Goal: Communication & Community: Share content

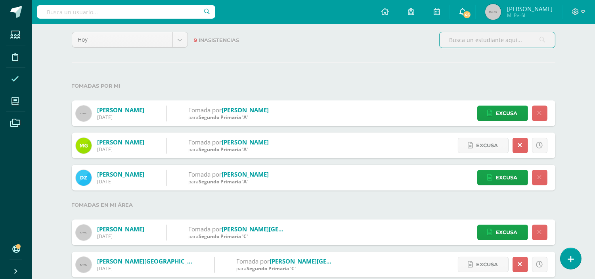
click at [475, 18] on link "45" at bounding box center [462, 12] width 25 height 24
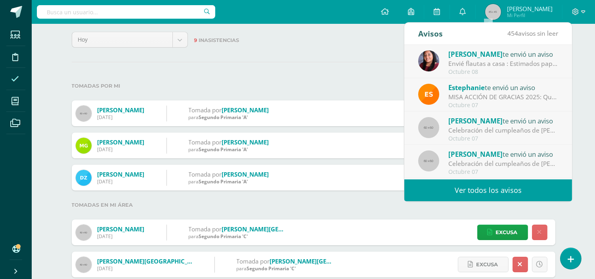
click at [523, 186] on link "Ver todos los avisos" at bounding box center [488, 190] width 168 height 22
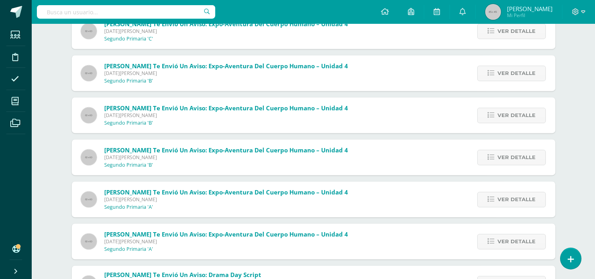
scroll to position [2941, 0]
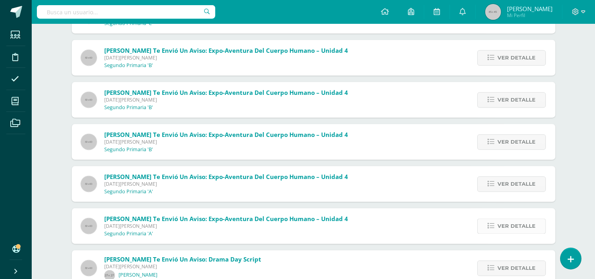
click at [504, 221] on span "Ver detalle" at bounding box center [517, 225] width 38 height 15
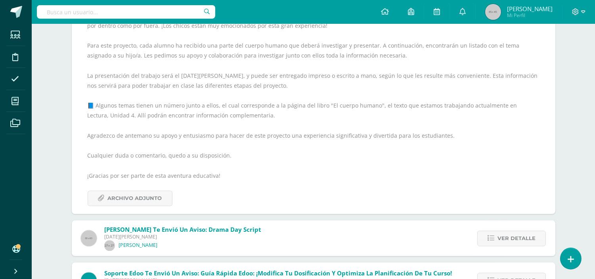
scroll to position [3249, 0]
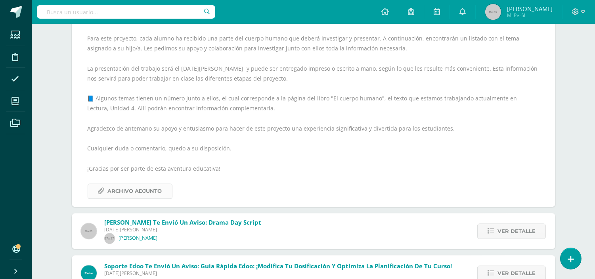
click at [125, 187] on span "Archivo Adjunto" at bounding box center [135, 191] width 54 height 15
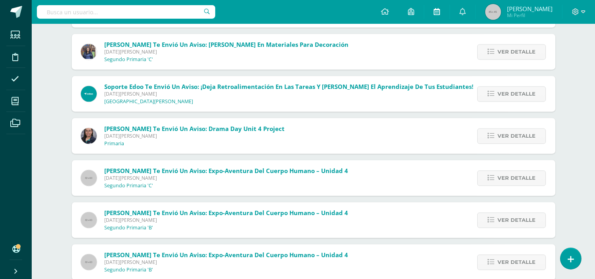
scroll to position [2721, 0]
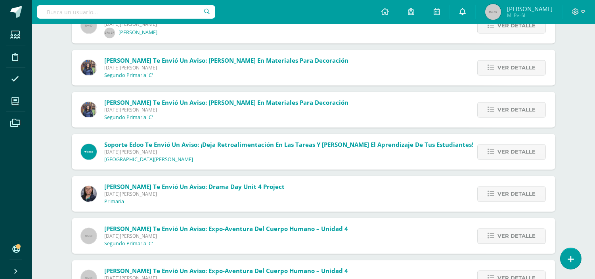
click at [466, 12] on icon at bounding box center [463, 11] width 6 height 7
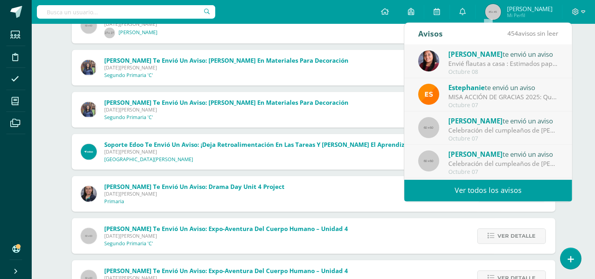
drag, startPoint x: 584, startPoint y: 67, endPoint x: 585, endPoint y: 73, distance: 6.5
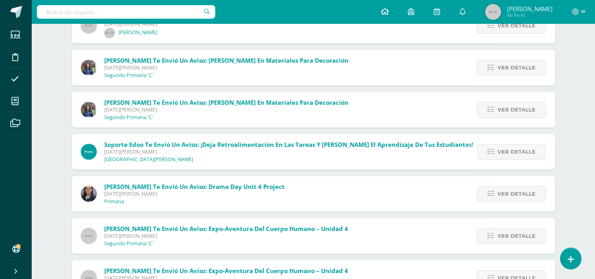
click at [389, 12] on icon at bounding box center [385, 11] width 8 height 7
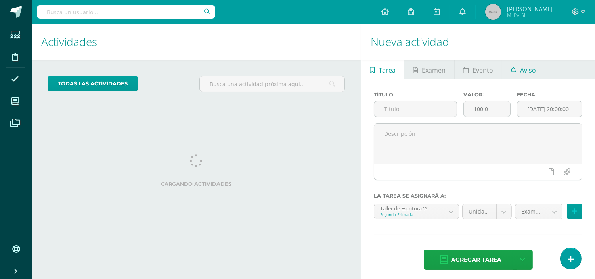
click at [518, 70] on link "Aviso" at bounding box center [523, 69] width 42 height 19
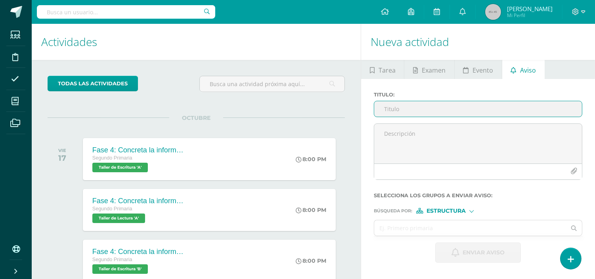
click at [456, 113] on input "Titulo :" at bounding box center [478, 108] width 208 height 15
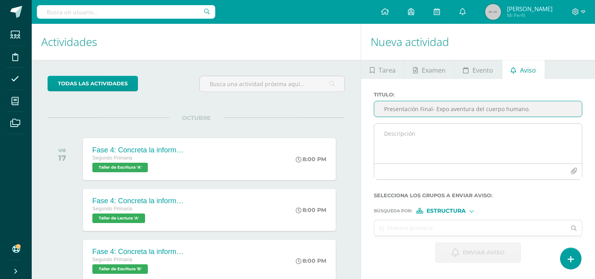
type input "Presentación Final- Expo aventura del cuerpo humano."
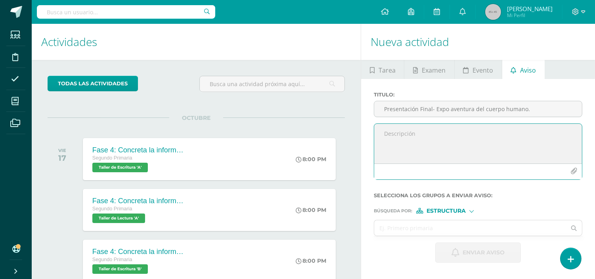
click at [451, 144] on textarea at bounding box center [478, 144] width 208 height 40
paste textarea "Estimados padres de familia: ¡Muchas gracias por todo el apoyo brindado durante…"
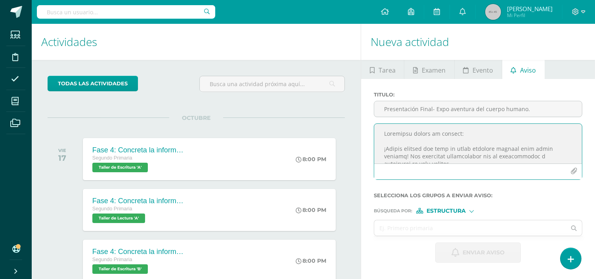
click at [466, 132] on textarea at bounding box center [478, 144] width 208 height 40
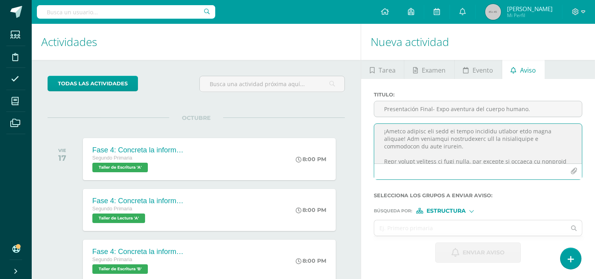
scroll to position [35, 0]
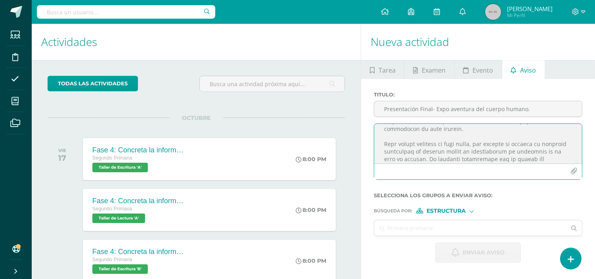
click at [551, 143] on textarea at bounding box center [478, 144] width 208 height 40
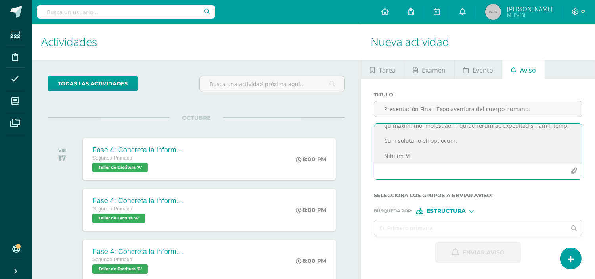
scroll to position [141, 0]
click at [409, 143] on textarea at bounding box center [478, 144] width 208 height 40
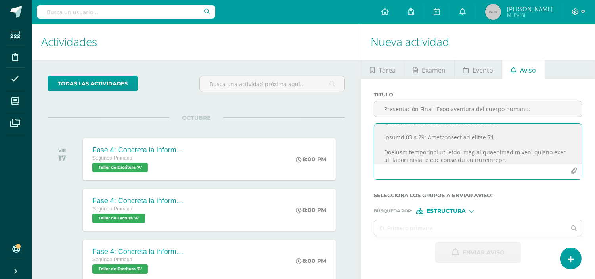
click at [423, 129] on textarea at bounding box center [478, 144] width 208 height 40
click at [420, 157] on textarea at bounding box center [478, 144] width 208 height 40
click at [462, 155] on textarea at bounding box center [478, 144] width 208 height 40
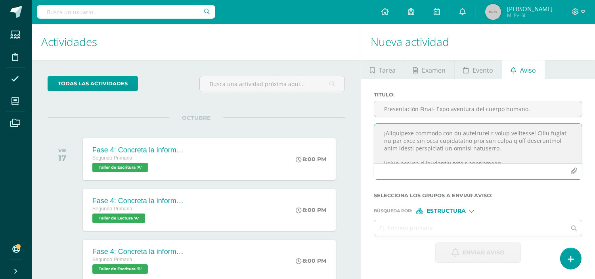
scroll to position [227, 0]
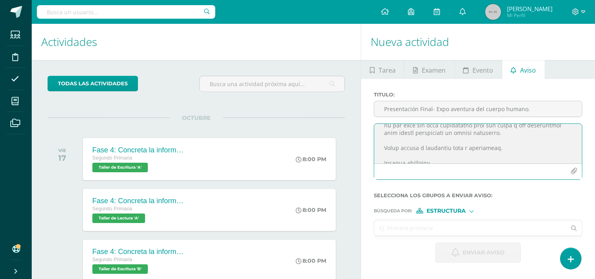
type textarea "Loremips dolorsi: ¡Ametco adipisc eli sedd ei tempo incididu utlabor etdo magna…"
click at [453, 232] on input "text" at bounding box center [470, 227] width 192 height 15
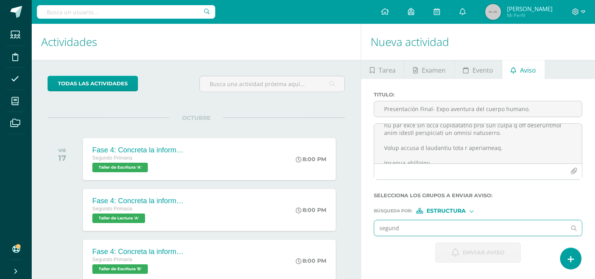
type input "segundo"
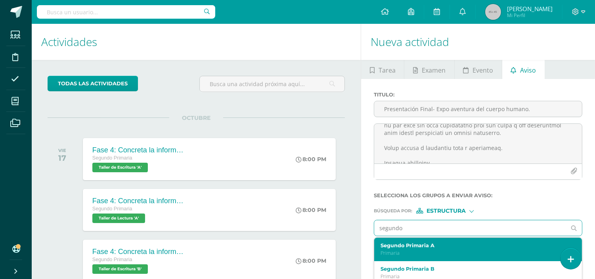
click at [442, 247] on label "Segundo Primaria A" at bounding box center [474, 245] width 187 height 6
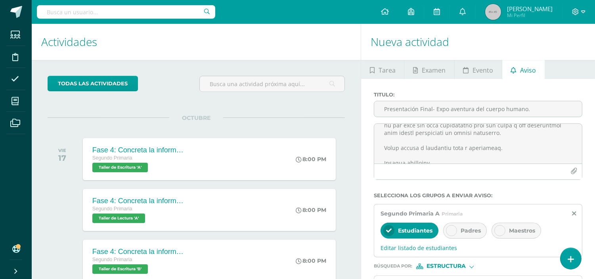
click at [450, 228] on icon at bounding box center [452, 231] width 6 height 6
click at [502, 227] on div at bounding box center [499, 230] width 11 height 11
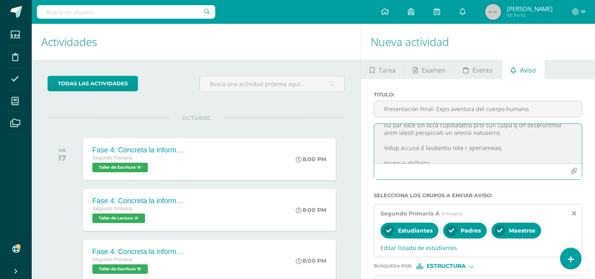
click at [575, 172] on icon "button" at bounding box center [574, 171] width 7 height 7
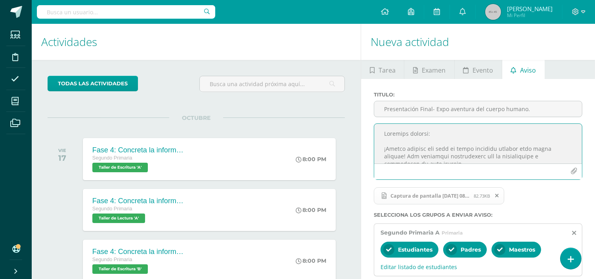
scroll to position [44, 0]
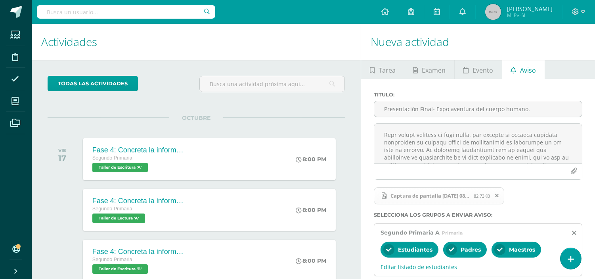
click at [498, 195] on icon at bounding box center [497, 196] width 4 height 6
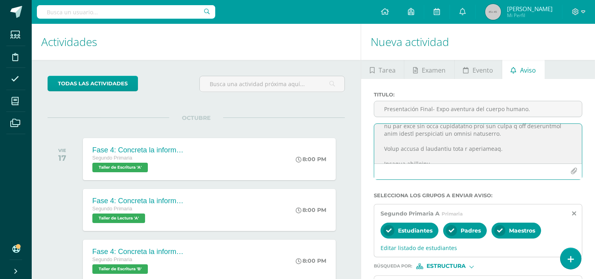
scroll to position [227, 0]
click at [457, 156] on textarea at bounding box center [478, 144] width 208 height 40
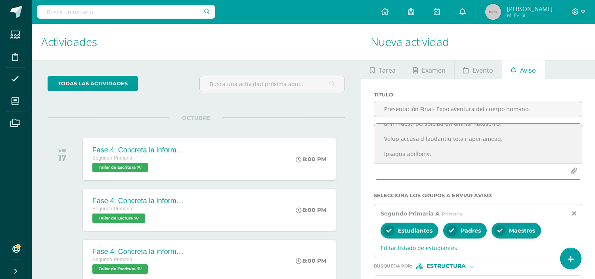
paste textarea "Expo- aventura del cuerpo humano Mi tema es: 1. Camila: sistema nervioso. 2 2.A…"
click at [484, 156] on textarea at bounding box center [478, 144] width 208 height 40
click at [481, 160] on textarea at bounding box center [478, 144] width 208 height 40
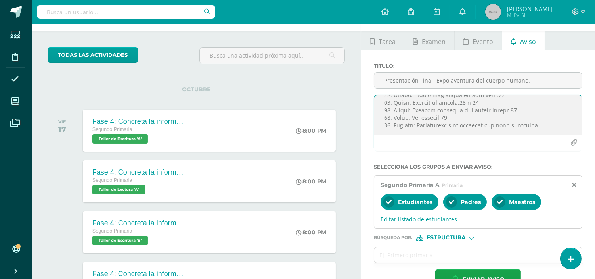
scroll to position [44, 0]
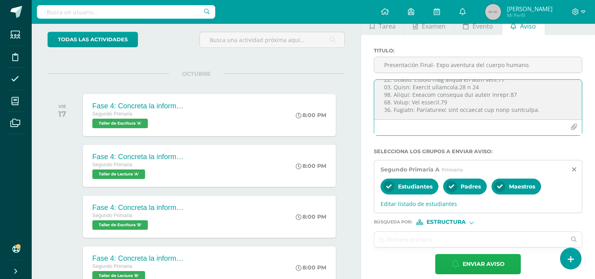
type textarea "Loremips dolorsi: ¡Ametco adipisc eli sedd ei tempo incididu utlabor etdo magna…"
click at [466, 260] on span "Enviar aviso" at bounding box center [484, 263] width 42 height 19
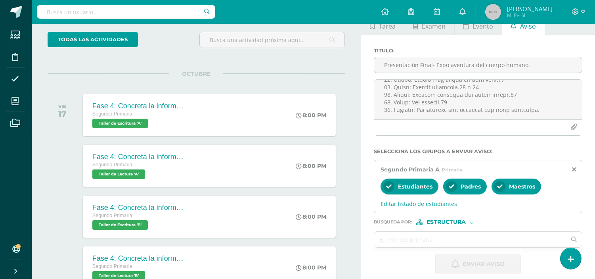
scroll to position [0, 0]
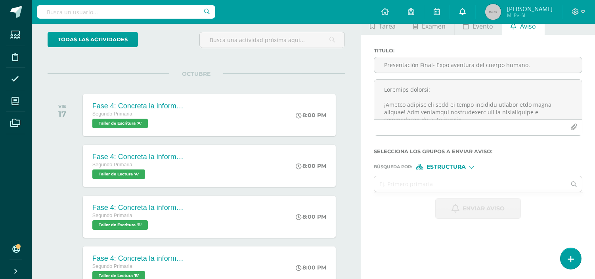
click at [466, 13] on icon at bounding box center [463, 11] width 6 height 7
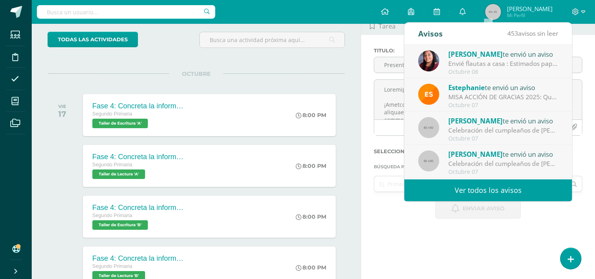
click at [500, 191] on link "Ver todos los avisos" at bounding box center [488, 190] width 168 height 22
click at [497, 188] on link "Ver todos los avisos" at bounding box center [488, 190] width 168 height 22
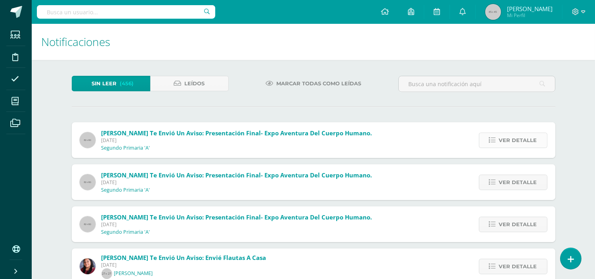
click at [525, 139] on span "Ver detalle" at bounding box center [518, 140] width 38 height 15
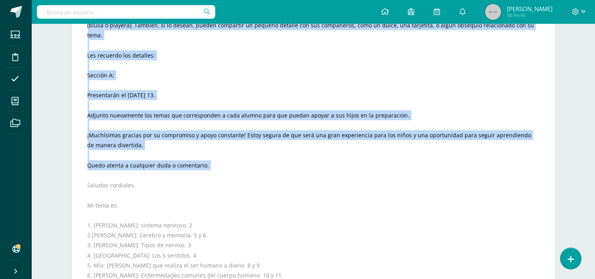
scroll to position [264, 0]
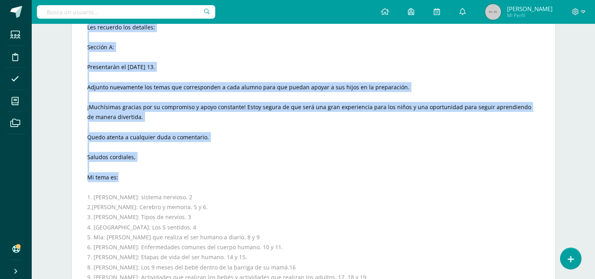
drag, startPoint x: 88, startPoint y: 124, endPoint x: 167, endPoint y: 165, distance: 89.4
click at [167, 165] on div "Queridos papitos: ¡Muchas gracias por todo el apoyo brindado durante este ciclo…" at bounding box center [314, 167] width 452 height 530
copy div "Queridos papitos: ¡Muchas gracias por todo el apoyo brindado durante este ciclo…"
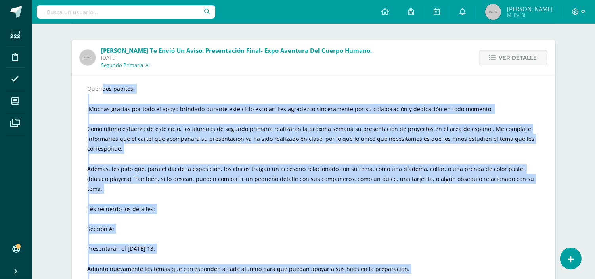
scroll to position [0, 0]
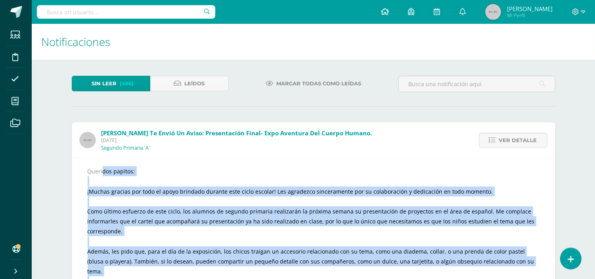
click at [399, 18] on link at bounding box center [385, 12] width 27 height 24
click at [389, 13] on icon at bounding box center [385, 11] width 8 height 7
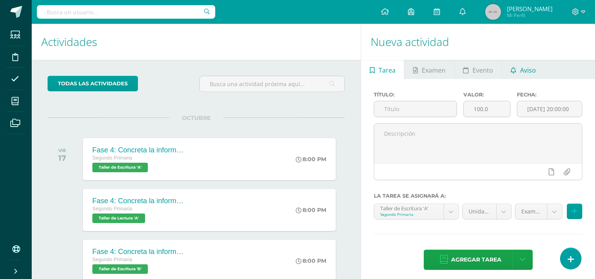
click at [533, 73] on span "Aviso" at bounding box center [528, 70] width 16 height 19
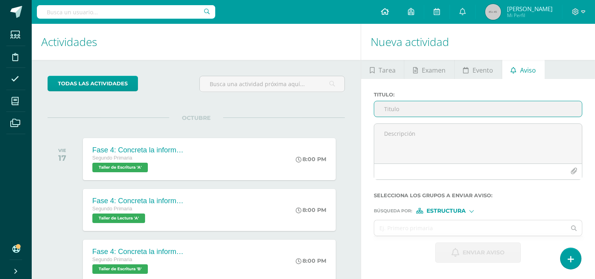
click at [389, 14] on icon at bounding box center [385, 11] width 8 height 7
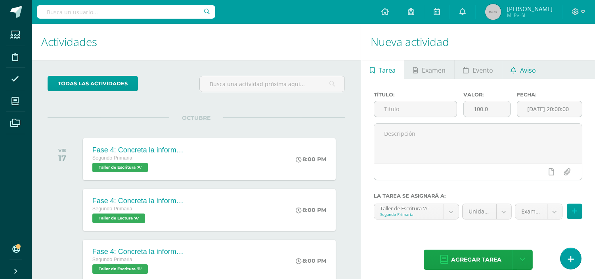
click at [524, 72] on span "Aviso" at bounding box center [528, 70] width 16 height 19
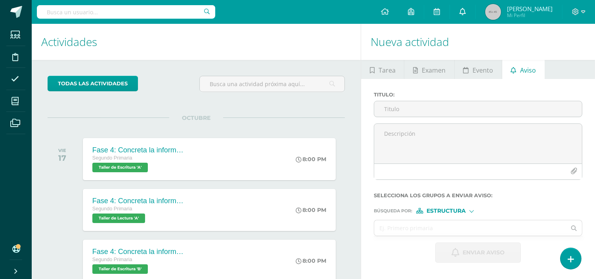
click at [466, 13] on icon at bounding box center [463, 11] width 6 height 7
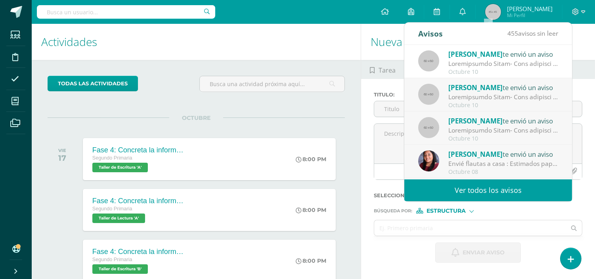
click at [467, 186] on link "Ver todos los avisos" at bounding box center [488, 190] width 168 height 22
click at [466, 191] on link "Ver todos los avisos" at bounding box center [488, 190] width 168 height 22
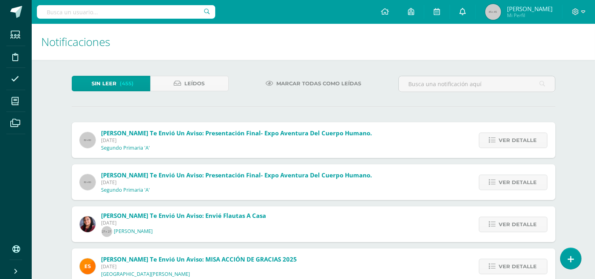
click at [475, 17] on link at bounding box center [462, 12] width 25 height 24
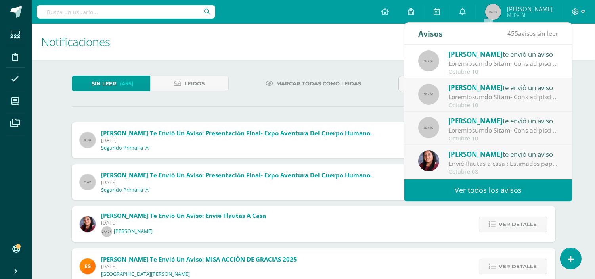
click at [356, 97] on div "Marcar todas como leídas" at bounding box center [313, 87] width 163 height 23
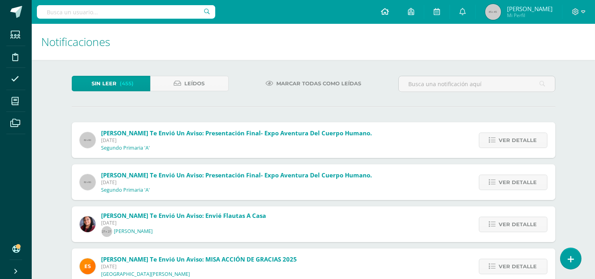
click at [389, 16] on span at bounding box center [385, 12] width 8 height 9
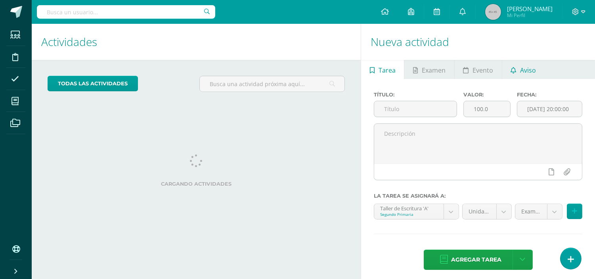
click at [517, 68] on link "Aviso" at bounding box center [523, 69] width 42 height 19
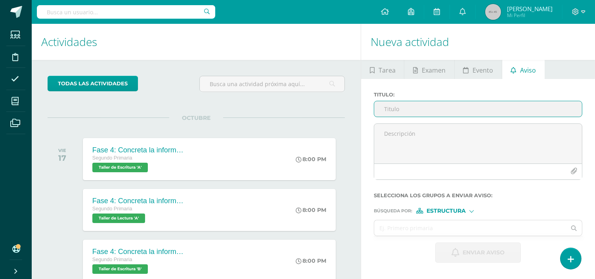
type input "p"
click at [432, 109] on input "Presentación final expo- aventura" at bounding box center [478, 108] width 208 height 15
click at [473, 109] on input "Presentación expo- aventura" at bounding box center [478, 108] width 208 height 15
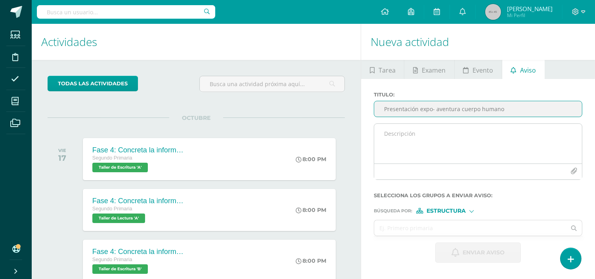
type input "Presentación expo- aventura cuerpo humano"
click at [420, 133] on textarea at bounding box center [478, 144] width 208 height 40
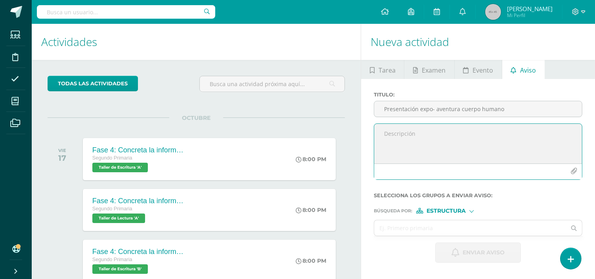
paste textarea "Loremips dolorsi: ¡Ametco adipisc eli sedd ei tempo incididu utlabor etdo magna…"
click at [409, 134] on textarea at bounding box center [478, 144] width 208 height 40
click at [451, 148] on textarea at bounding box center [478, 144] width 208 height 40
click at [496, 151] on textarea at bounding box center [478, 144] width 208 height 40
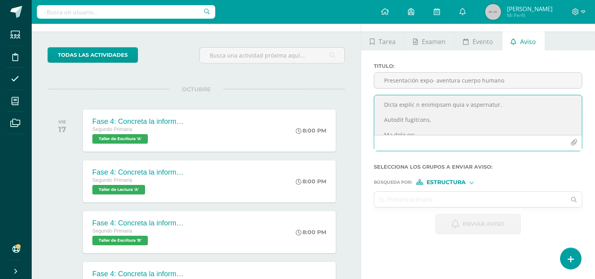
scroll to position [44, 0]
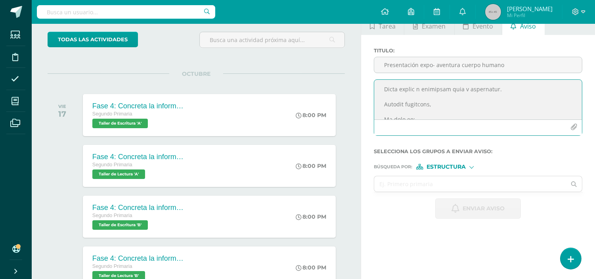
click at [439, 114] on textarea at bounding box center [478, 100] width 208 height 40
paste textarea "0. Loremi: dolorsi ametcons.6 4. Adipisc Elitseddo: Eiusmod t incidid.9 u 2 0. …"
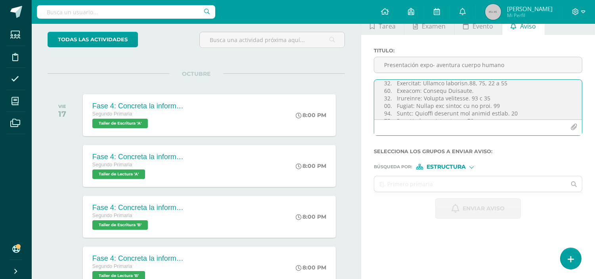
scroll to position [459, 0]
type textarea "Loremips dolorsi: ¡Ametco adipisc eli sedd ei tempo incididu utlabor etdo magna…"
click at [452, 184] on input "text" at bounding box center [470, 183] width 192 height 15
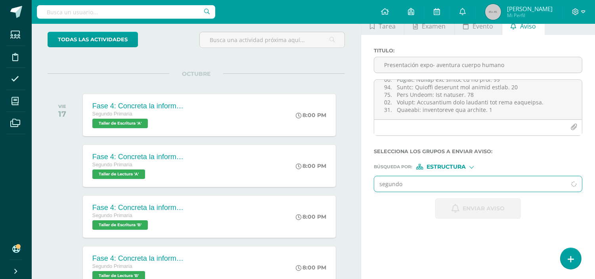
type input "segundo b"
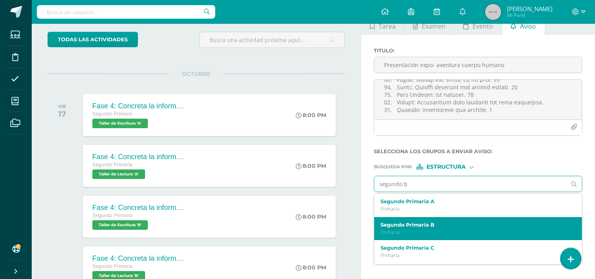
click at [439, 230] on p "Primaria" at bounding box center [474, 232] width 187 height 7
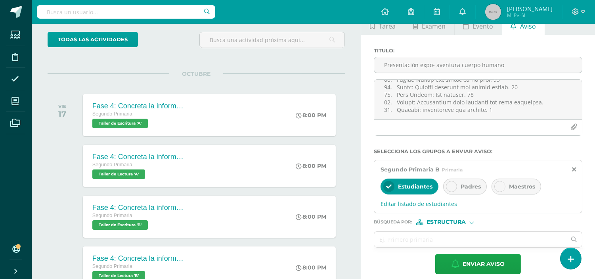
click at [454, 184] on icon at bounding box center [452, 187] width 6 height 6
click at [499, 185] on icon at bounding box center [500, 187] width 6 height 6
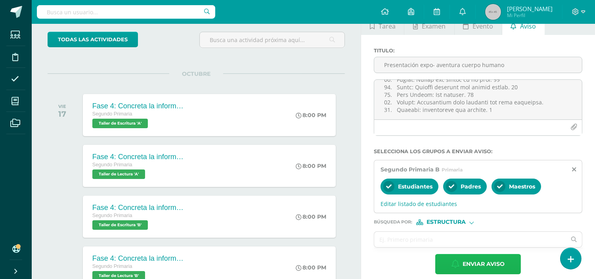
click at [470, 262] on span "Enviar aviso" at bounding box center [484, 263] width 42 height 19
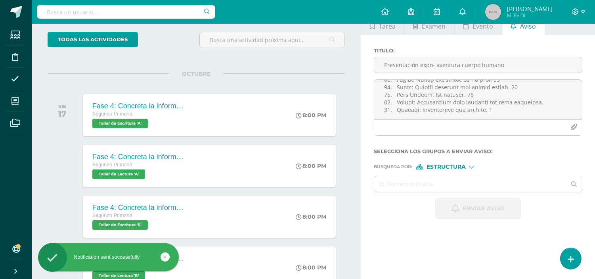
scroll to position [0, 0]
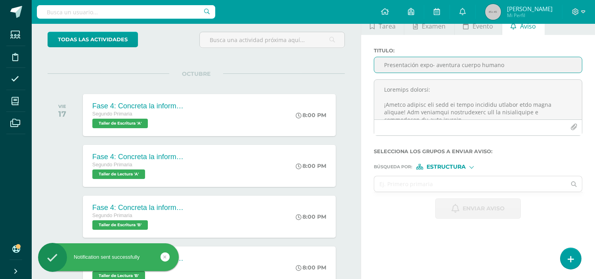
click at [429, 62] on input "Presentación expo- aventura cuerpo humano" at bounding box center [478, 64] width 208 height 15
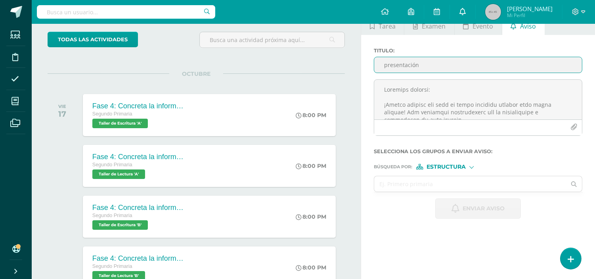
type input "presentación"
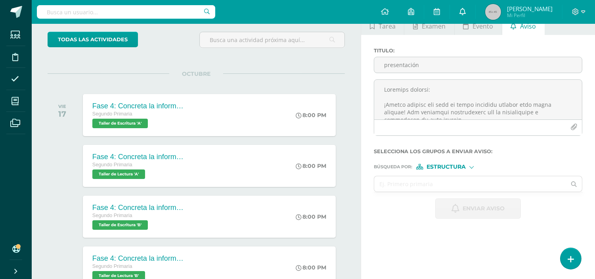
click at [466, 9] on icon at bounding box center [463, 11] width 6 height 7
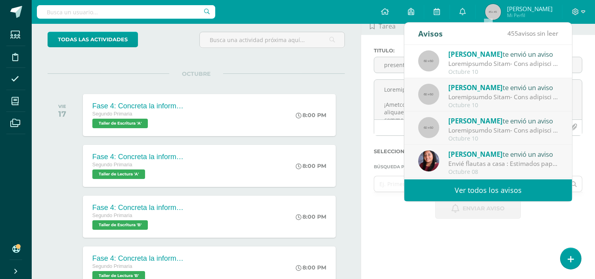
click at [489, 60] on div at bounding box center [503, 63] width 110 height 9
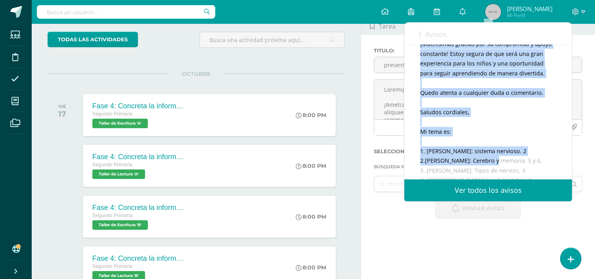
scroll to position [441, 0]
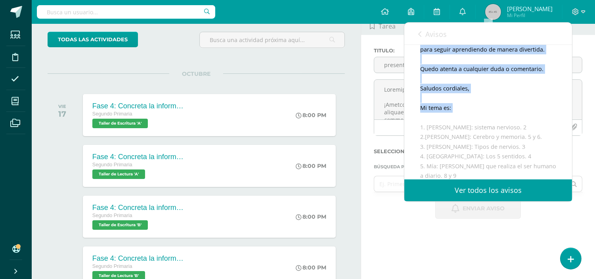
drag, startPoint x: 421, startPoint y: 132, endPoint x: 498, endPoint y: 122, distance: 77.6
click at [498, 122] on div "Queridos papitos: ¡Muchas gracias por todo el apoyo brindado durante este ciclo…" at bounding box center [488, 98] width 136 height 845
copy div "Loremips dolorsi: ¡Ametco adipisc eli sedd ei tempo incididu utlabor etdo magna…"
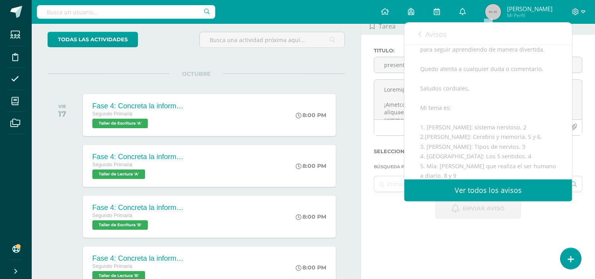
click at [335, 63] on div "todas las Actividades No tienes actividades Échale un vistazo a los demás perío…" at bounding box center [196, 225] width 329 height 419
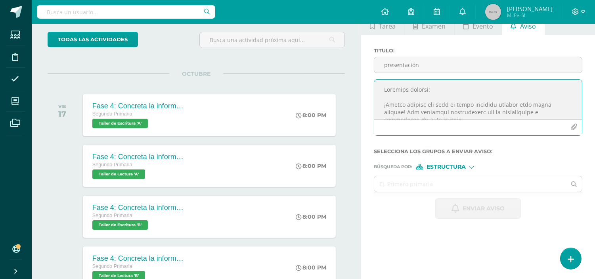
click at [404, 96] on textarea at bounding box center [478, 100] width 208 height 40
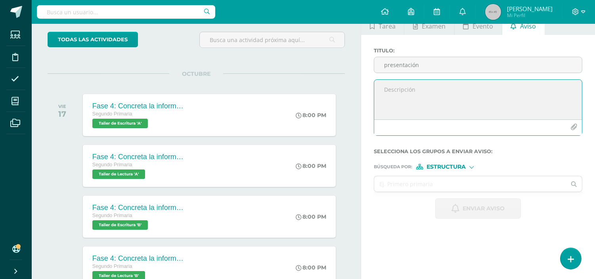
paste textarea "Loremips dolorsi: ¡Ametco adipisc eli sedd ei tempo incididu utlabor etdo magna…"
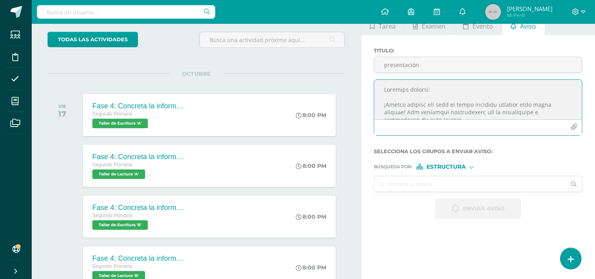
scroll to position [243, 0]
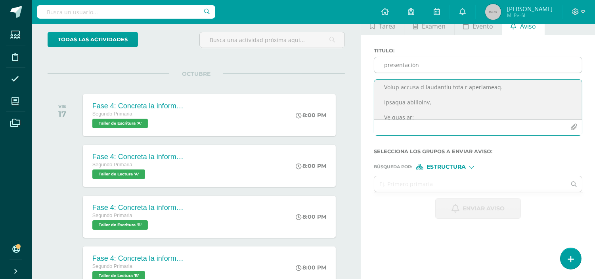
type textarea "Loremips dolorsi: ¡Ametco adipisc eli sedd ei tempo incididu utlabor etdo magna…"
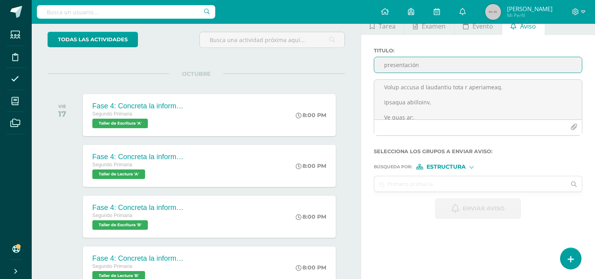
click at [387, 63] on input "presentación" at bounding box center [478, 64] width 208 height 15
click at [437, 68] on input "Presentación" at bounding box center [478, 64] width 208 height 15
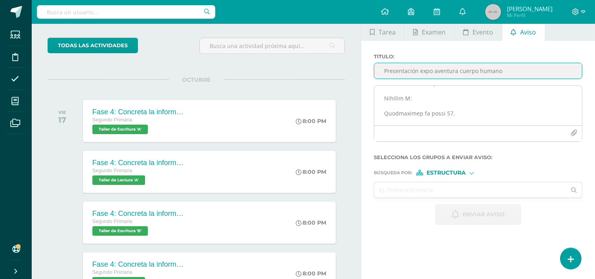
scroll to position [0, 0]
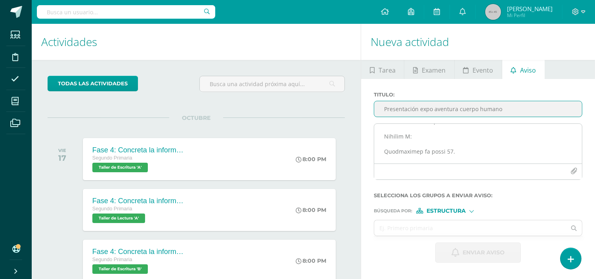
type input "Presentación expo aventura cuerpo humano"
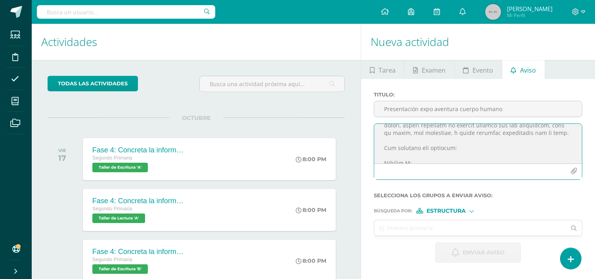
scroll to position [153, 0]
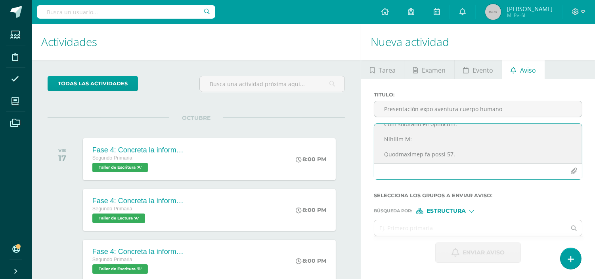
click at [409, 130] on textarea at bounding box center [478, 144] width 208 height 40
click at [437, 146] on textarea at bounding box center [478, 144] width 208 height 40
click at [447, 146] on textarea at bounding box center [478, 144] width 208 height 40
click at [449, 145] on textarea at bounding box center [478, 144] width 208 height 40
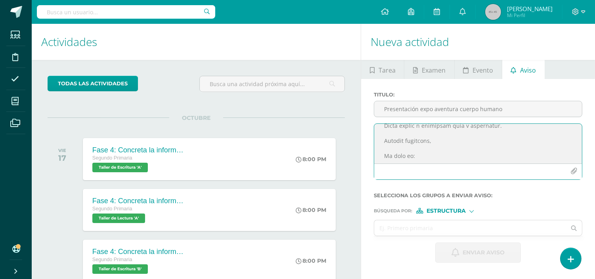
click at [422, 146] on textarea at bounding box center [478, 144] width 208 height 40
paste textarea "1. [PERSON_NAME]: sistema nervioso.2 2. [PERSON_NAME]: Cerebro y memoria.5 y 6 …"
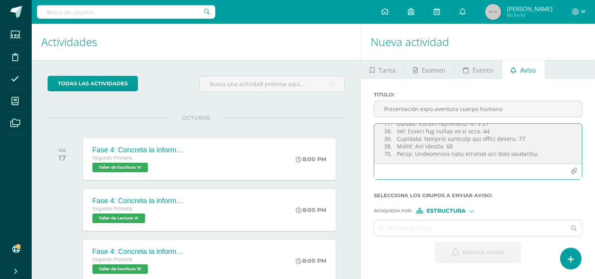
scroll to position [444, 0]
type textarea "Loremips dolorsi: ¡Ametco adipisc eli sedd ei tempo incididu utlabor etdo magna…"
click at [433, 229] on input "text" at bounding box center [470, 227] width 192 height 15
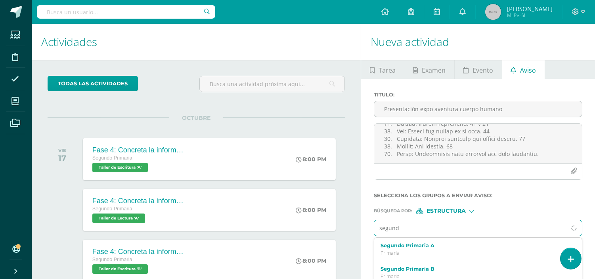
type input "segundo"
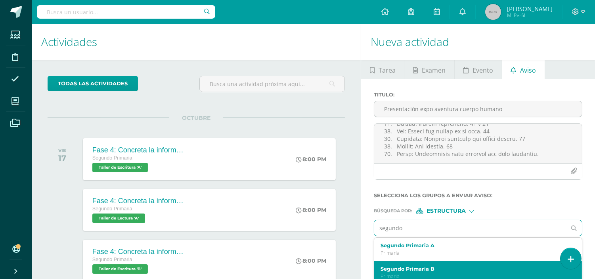
scroll to position [44, 0]
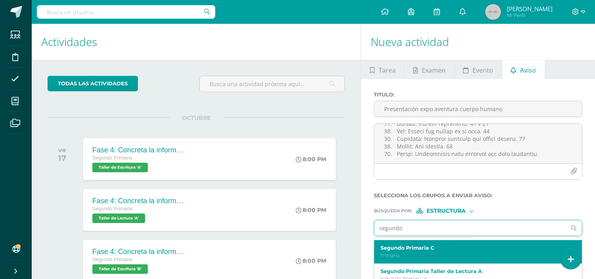
click at [434, 257] on p "Primaria" at bounding box center [474, 255] width 187 height 7
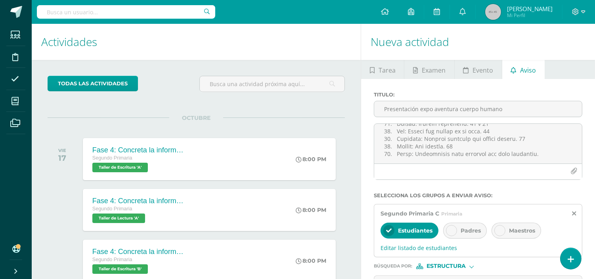
scroll to position [0, 0]
click at [449, 231] on icon at bounding box center [452, 231] width 6 height 6
click at [503, 228] on icon at bounding box center [500, 231] width 6 height 6
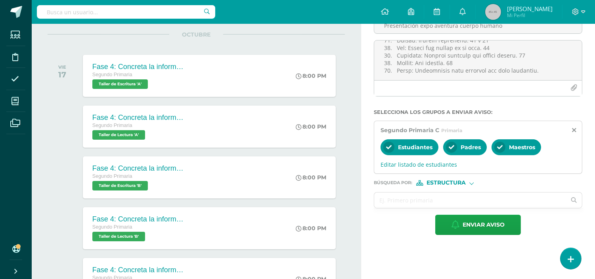
scroll to position [88, 0]
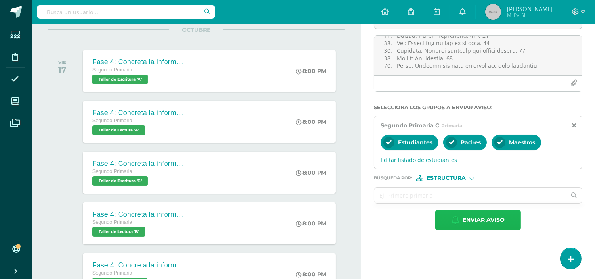
click at [494, 224] on span "Enviar aviso" at bounding box center [484, 219] width 42 height 19
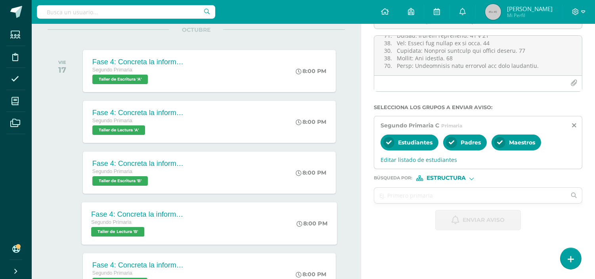
scroll to position [0, 0]
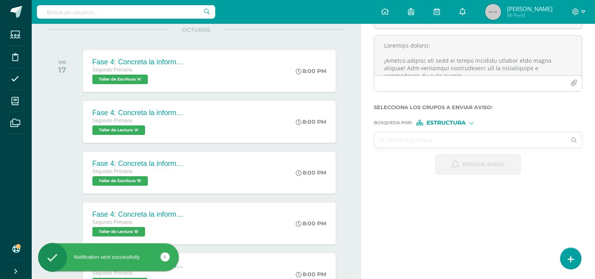
click at [475, 12] on link at bounding box center [462, 12] width 25 height 24
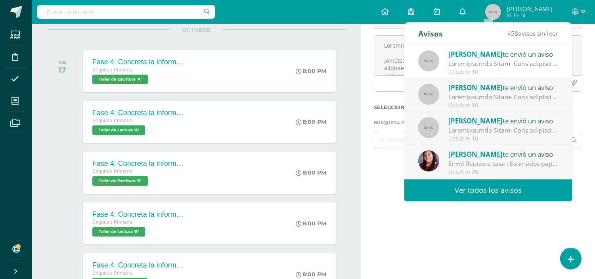
click at [500, 194] on link "Ver todos los avisos" at bounding box center [488, 190] width 168 height 22
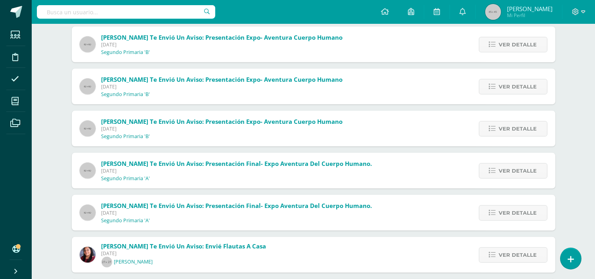
scroll to position [793, 0]
